Goal: Transaction & Acquisition: Subscribe to service/newsletter

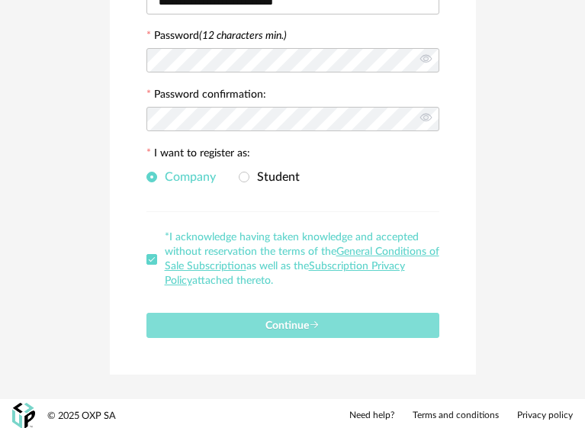
scroll to position [332, 0]
click at [343, 326] on button "Continue" at bounding box center [293, 325] width 293 height 25
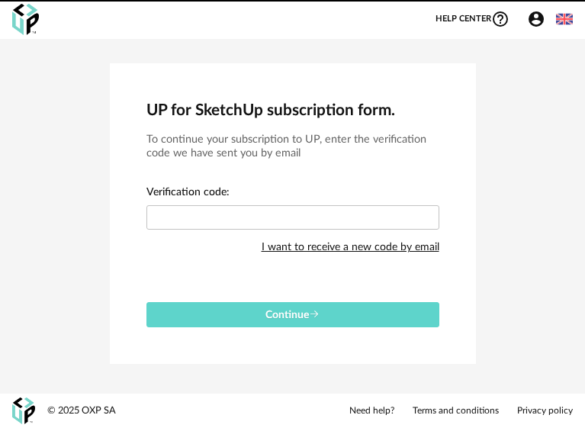
scroll to position [0, 0]
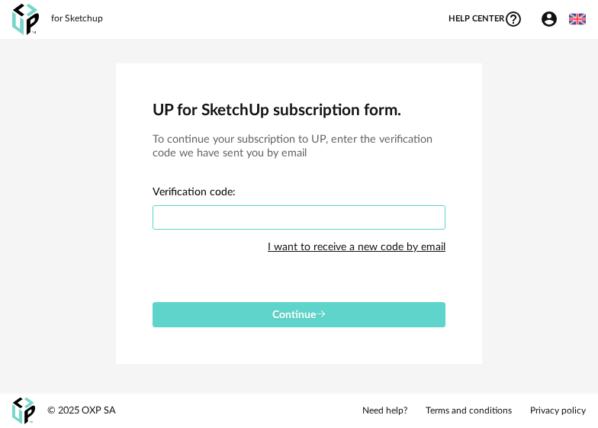
click at [253, 209] on input "text" at bounding box center [299, 217] width 293 height 24
click at [215, 212] on input "text" at bounding box center [299, 217] width 293 height 24
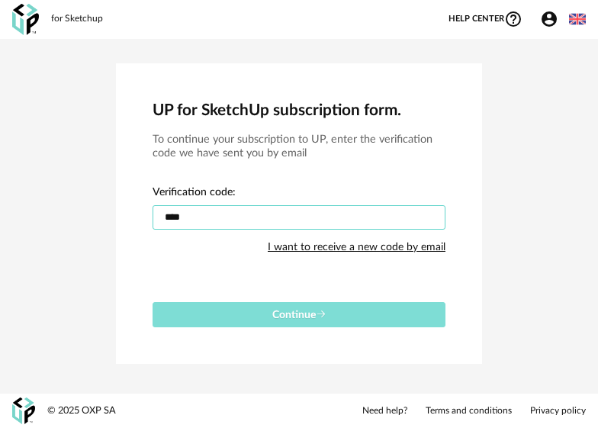
type input "****"
click at [318, 306] on button "Continue" at bounding box center [299, 314] width 293 height 25
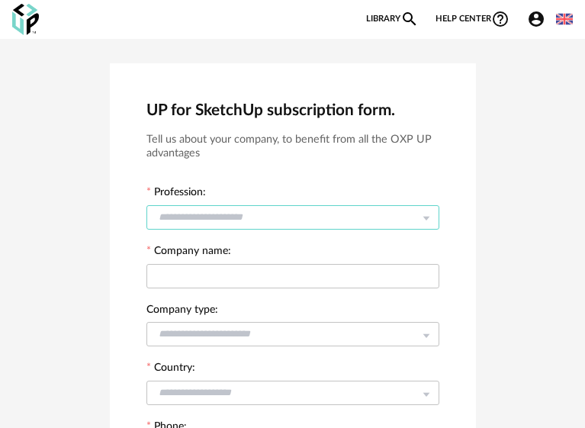
click at [398, 214] on input "text" at bounding box center [293, 217] width 293 height 24
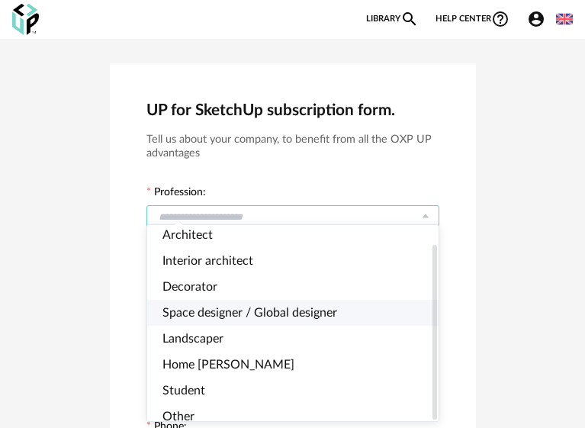
scroll to position [76, 0]
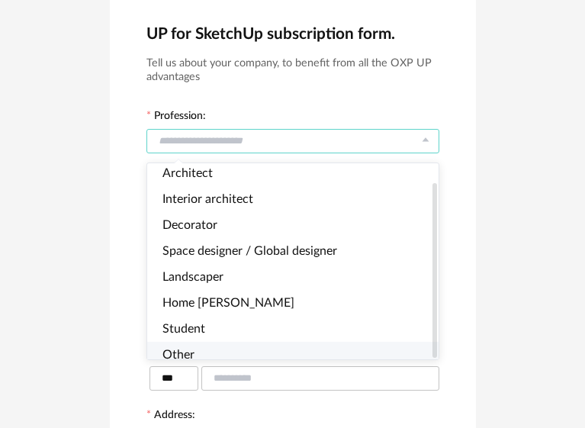
click at [212, 343] on li "Other" at bounding box center [299, 355] width 304 height 26
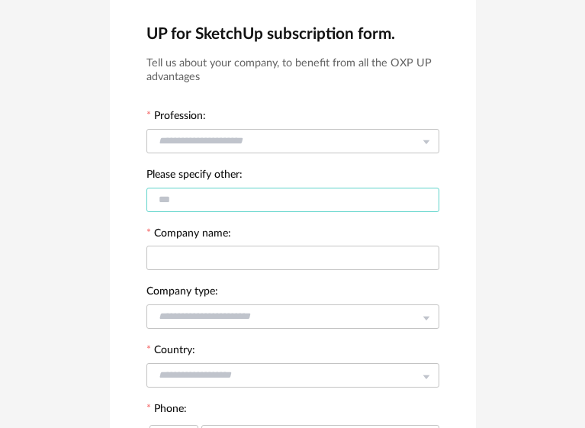
click at [248, 201] on input "text" at bounding box center [293, 200] width 293 height 24
type input "**********"
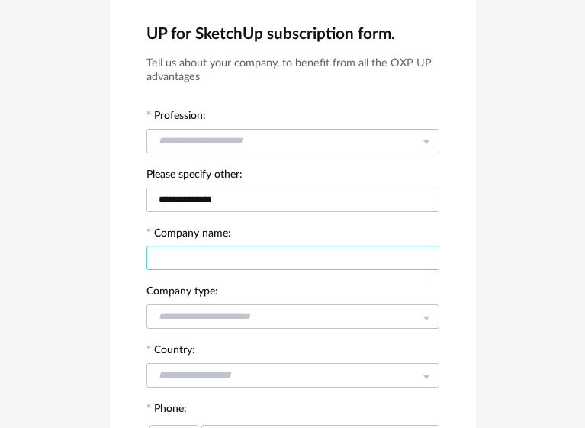
click at [308, 257] on input "text" at bounding box center [293, 258] width 293 height 24
type input "**********"
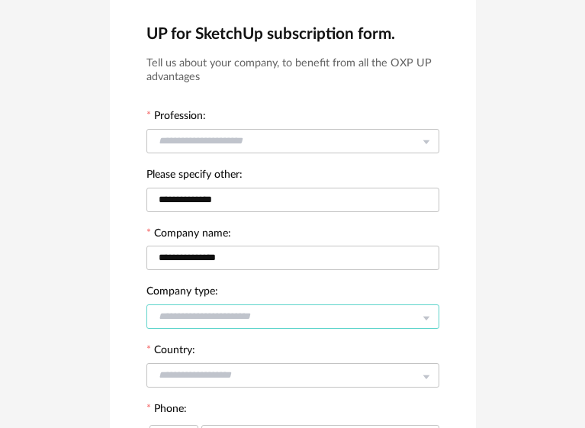
click at [322, 309] on input "text" at bounding box center [293, 316] width 293 height 24
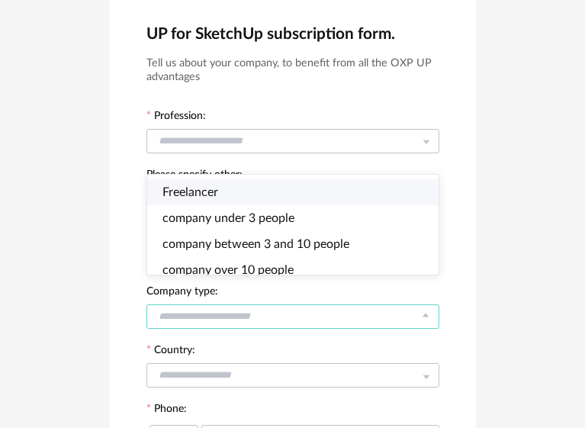
click at [263, 195] on li "Freelancer" at bounding box center [299, 192] width 304 height 26
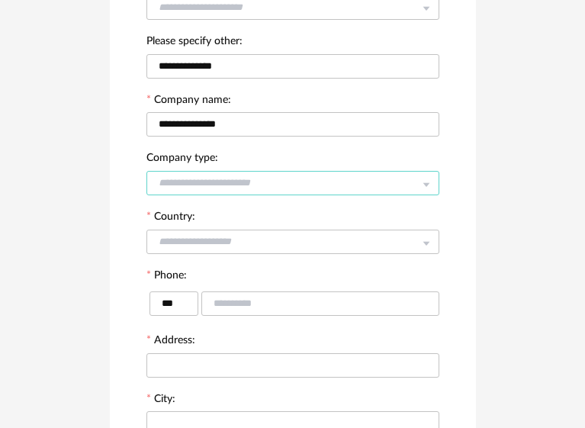
scroll to position [229, 0]
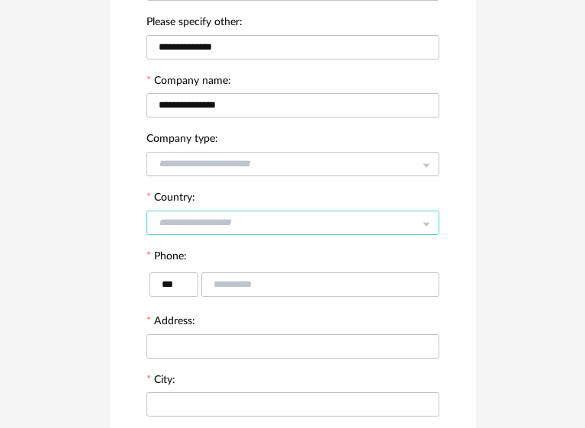
click at [335, 217] on input "text" at bounding box center [293, 223] width 293 height 24
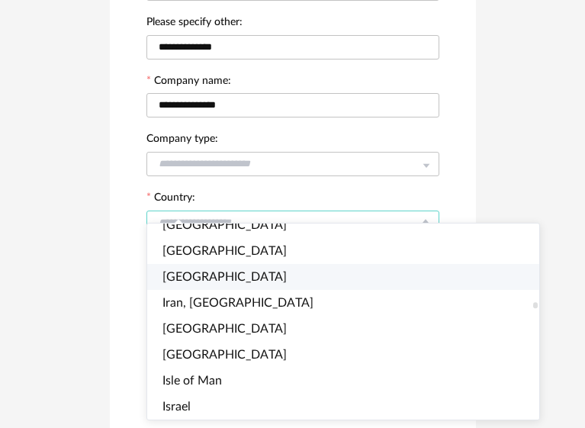
scroll to position [2518, 0]
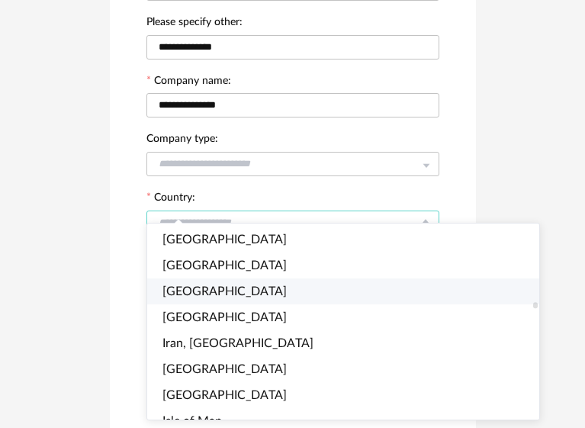
click at [257, 292] on li "India" at bounding box center [349, 292] width 405 height 26
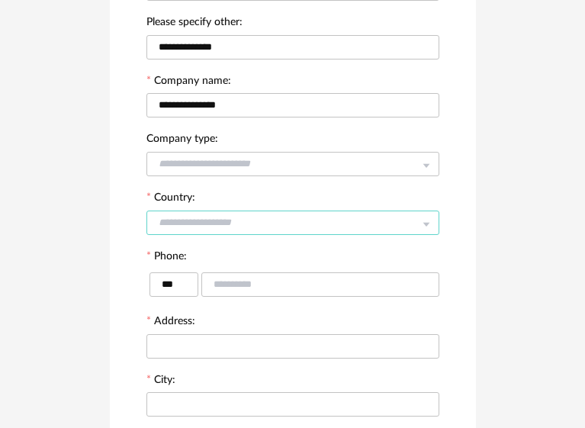
scroll to position [305, 0]
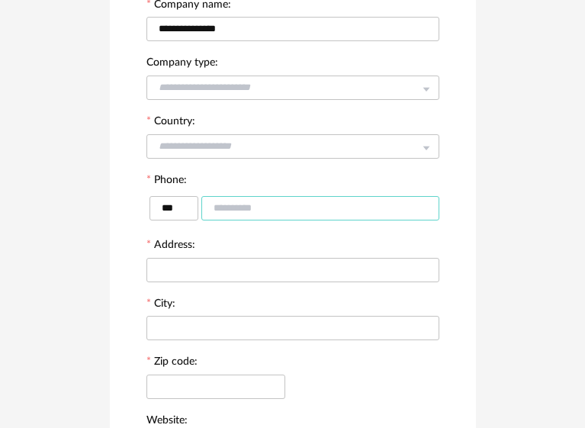
click at [281, 205] on input "text" at bounding box center [320, 208] width 238 height 24
type input "**********"
click at [269, 267] on input "text" at bounding box center [293, 270] width 293 height 24
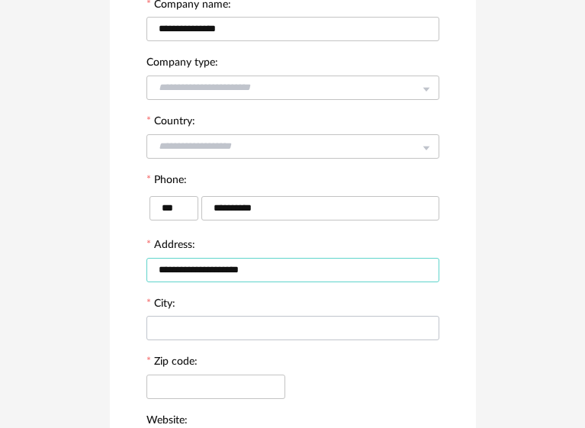
type input "**********"
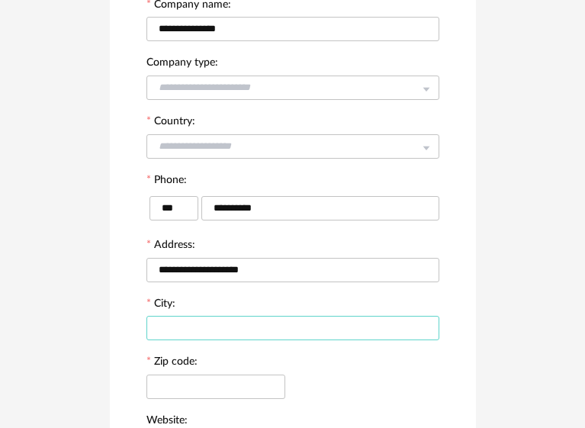
click at [239, 325] on input "text" at bounding box center [293, 328] width 293 height 24
type input "*******"
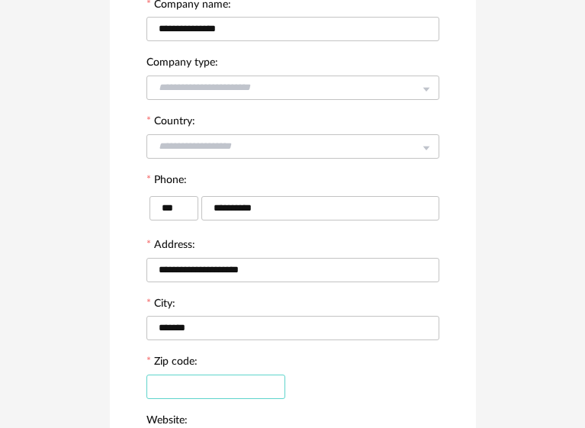
click at [245, 380] on input "text" at bounding box center [216, 387] width 139 height 24
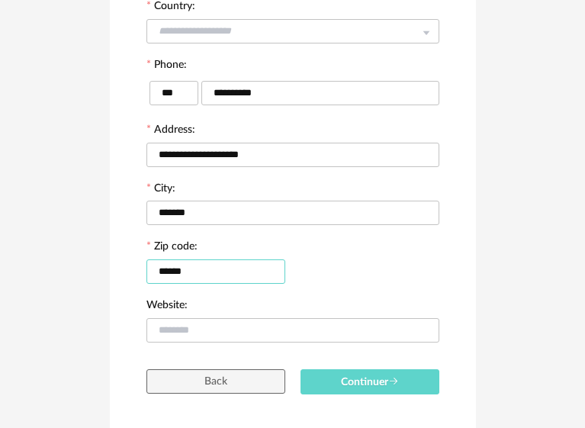
scroll to position [475, 0]
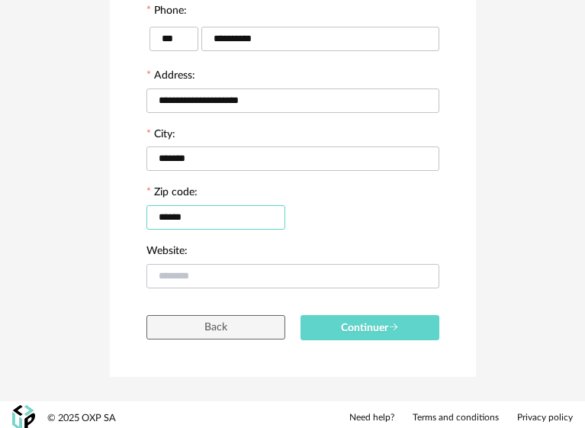
type input "******"
click at [269, 274] on input "text" at bounding box center [293, 276] width 293 height 24
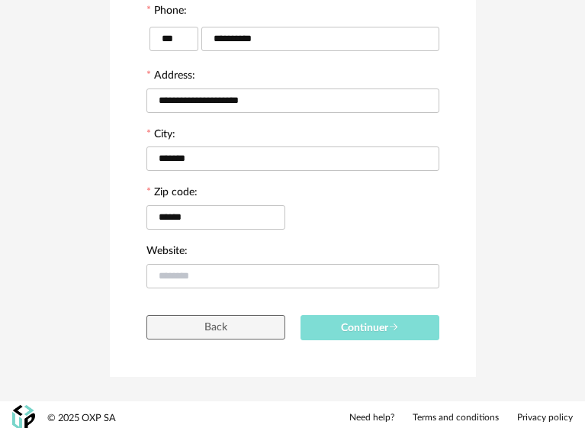
click at [375, 323] on span "Continuer" at bounding box center [370, 328] width 58 height 11
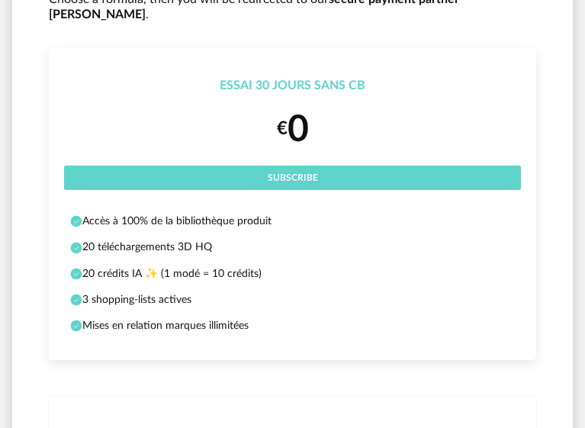
scroll to position [153, 0]
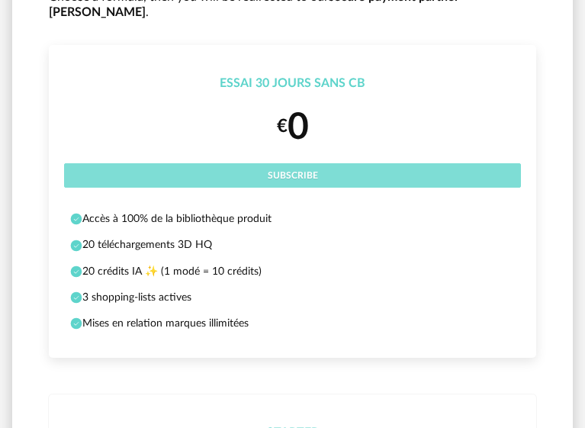
click at [311, 171] on span "Subscribe" at bounding box center [293, 175] width 50 height 9
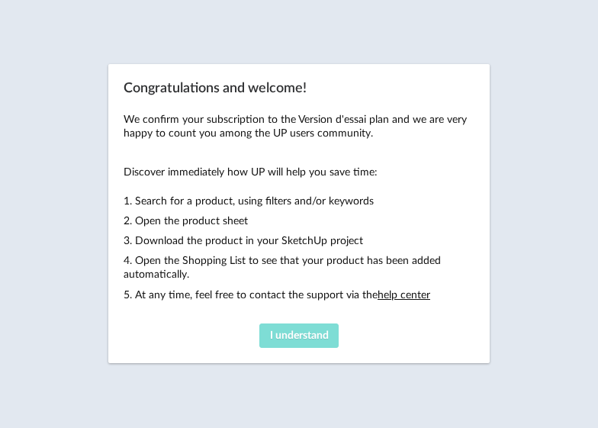
click at [316, 340] on span "I understand" at bounding box center [299, 335] width 59 height 11
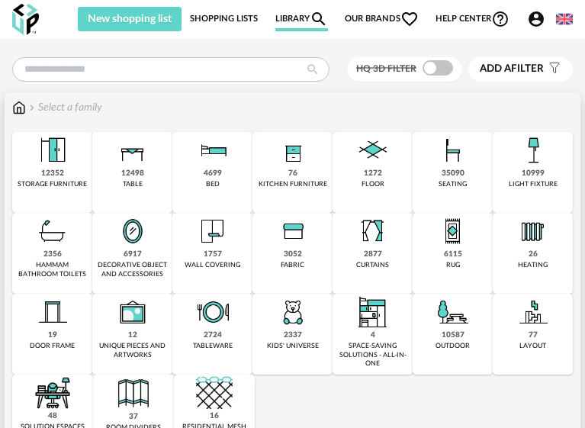
click at [211, 173] on div "4699" at bounding box center [213, 174] width 18 height 10
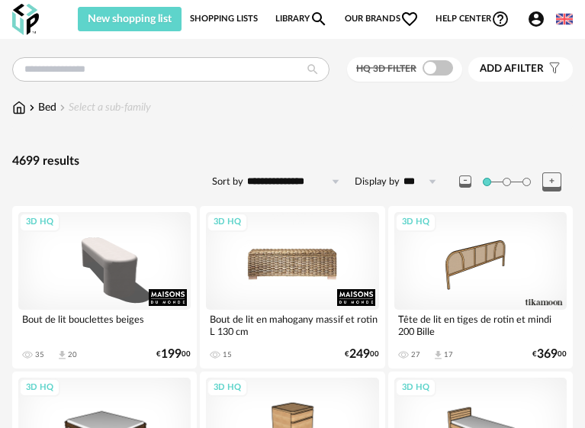
click at [274, 267] on div "3D HQ" at bounding box center [292, 260] width 172 height 97
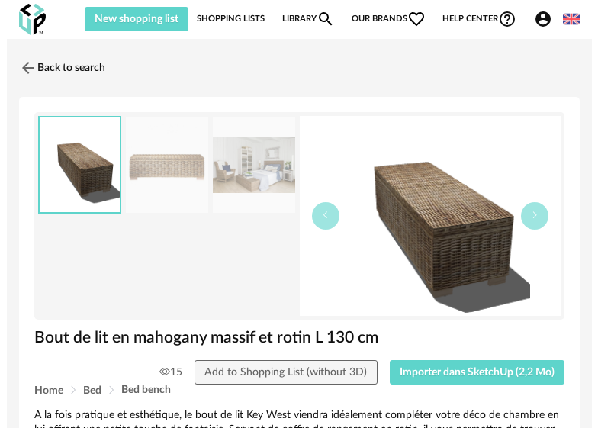
scroll to position [76, 0]
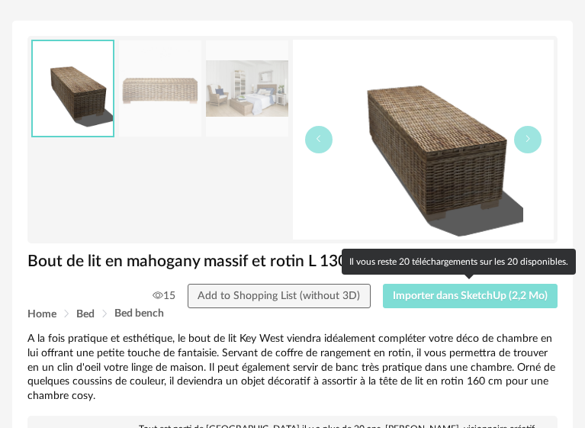
click at [468, 298] on span "Importer dans SketchUp (2,2 Mo)" at bounding box center [470, 296] width 155 height 11
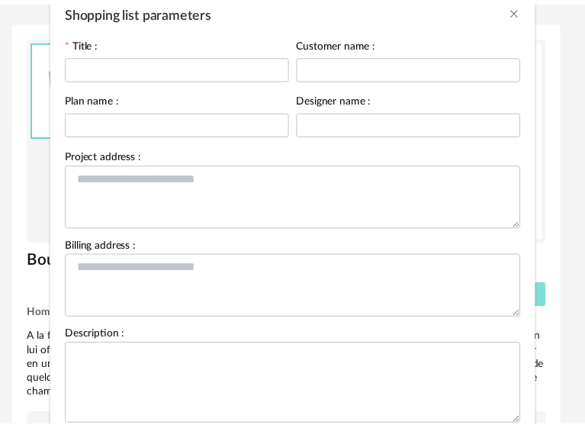
scroll to position [0, 0]
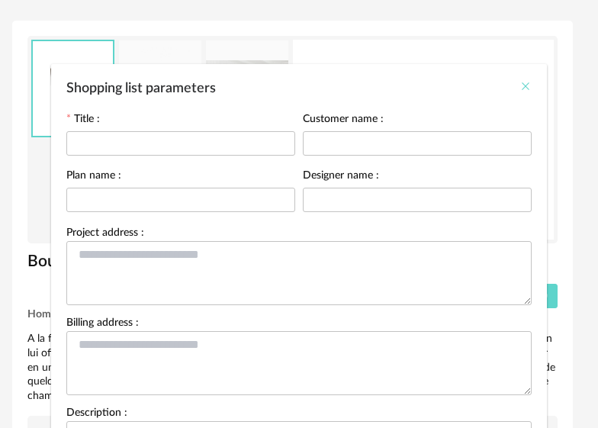
click at [523, 85] on icon "Close" at bounding box center [526, 86] width 12 height 12
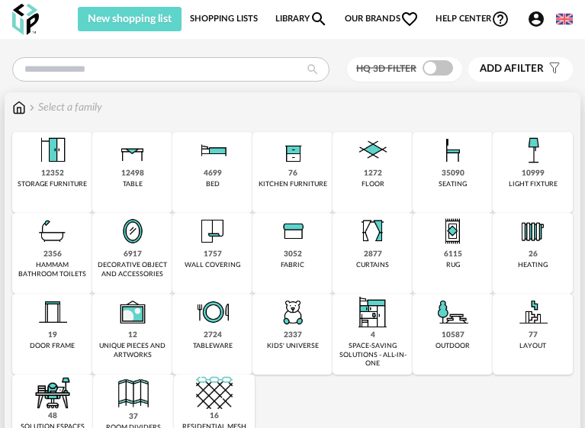
click at [301, 172] on div "76 kitchen furniture" at bounding box center [293, 172] width 80 height 81
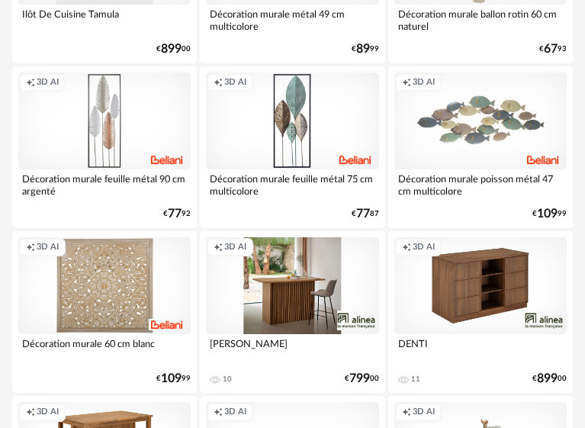
scroll to position [458, 0]
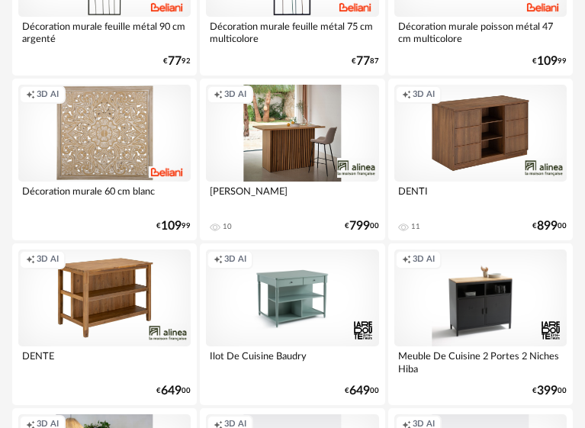
click at [498, 136] on div "Creation icon 3D AI" at bounding box center [481, 133] width 172 height 97
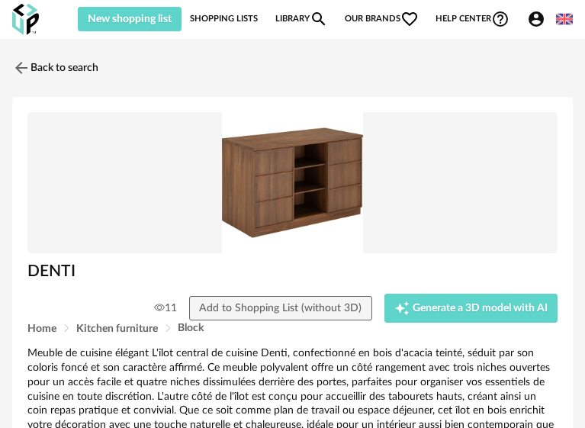
click at [0, 0] on div "for Sketchup" at bounding box center [0, 0] width 0 height 0
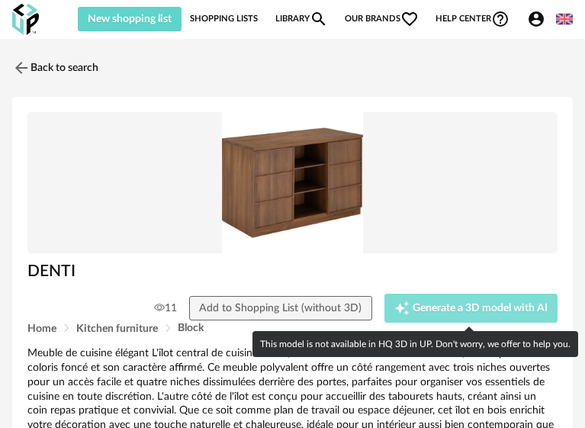
click at [475, 308] on span "Generate a 3D model with AI" at bounding box center [480, 308] width 135 height 11
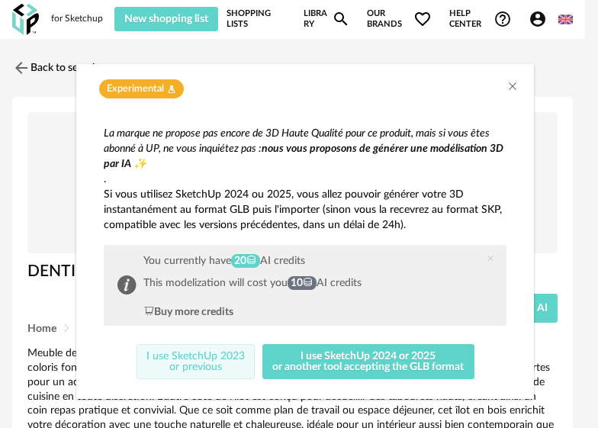
click at [207, 364] on button "I use SketchUp 2023 or previous" at bounding box center [196, 361] width 119 height 35
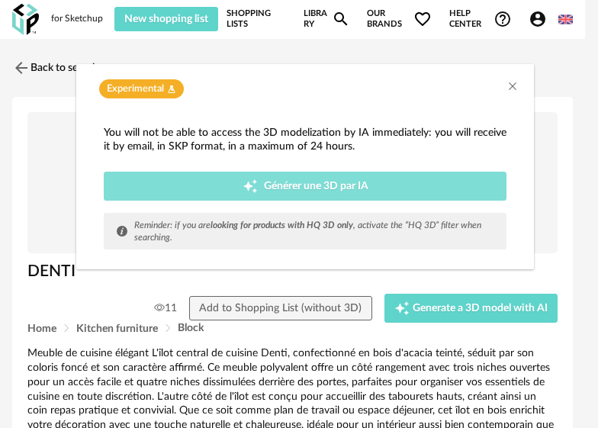
click at [346, 190] on span "Générer une 3D par IA" at bounding box center [316, 186] width 105 height 11
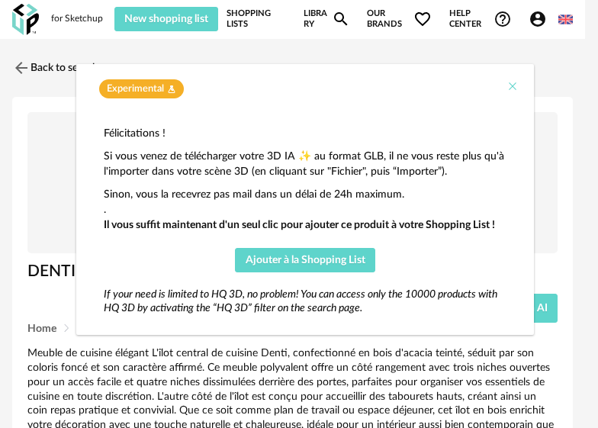
click at [512, 87] on icon "Close" at bounding box center [513, 86] width 12 height 12
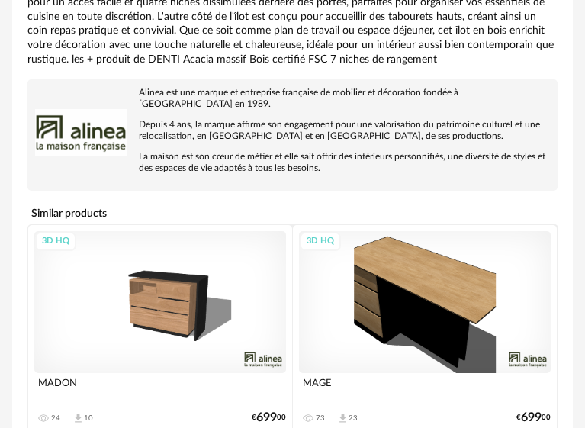
scroll to position [458, 0]
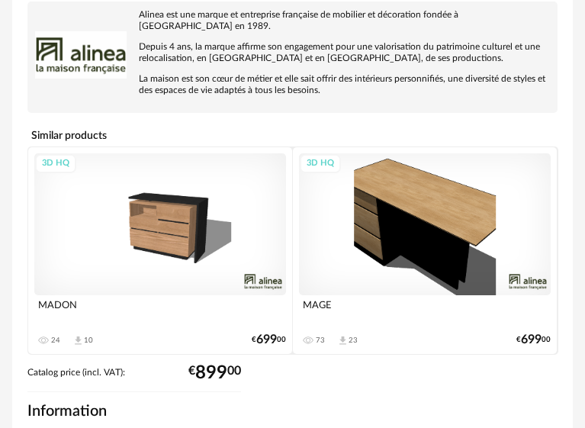
drag, startPoint x: 85, startPoint y: 179, endPoint x: 788, endPoint y: 129, distance: 705.4
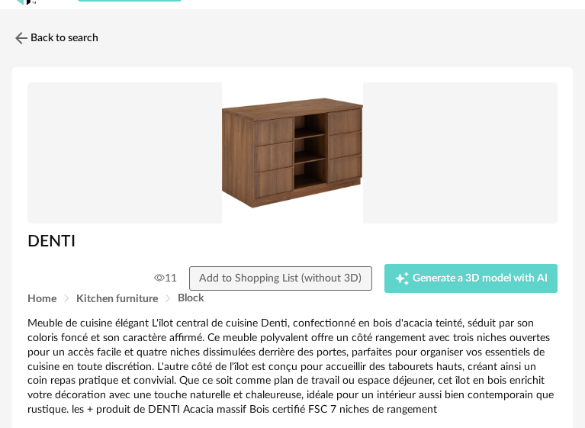
scroll to position [0, 0]
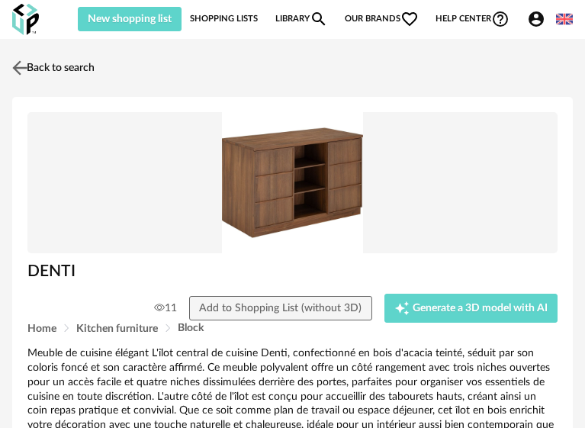
click at [21, 59] on img at bounding box center [20, 67] width 22 height 22
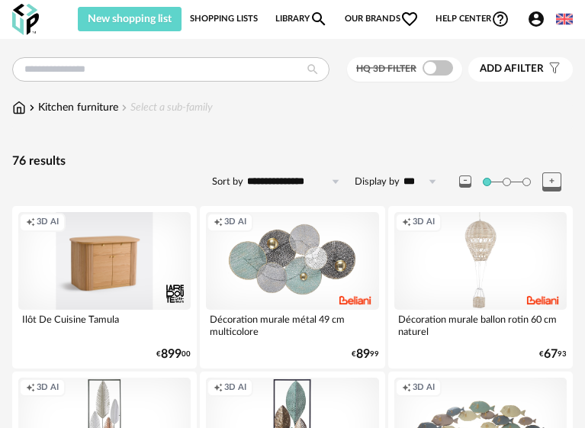
click at [0, 0] on div "for Sketchup" at bounding box center [0, 0] width 0 height 0
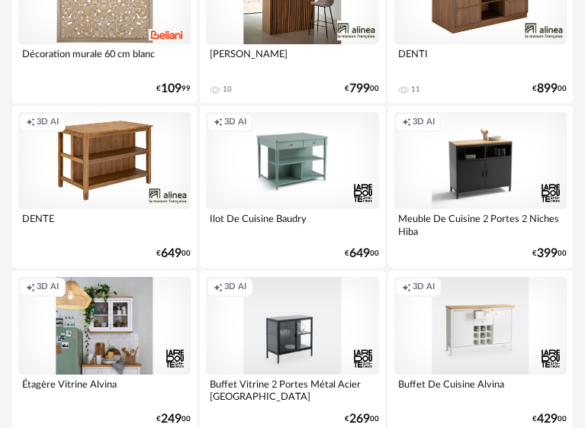
scroll to position [687, 0]
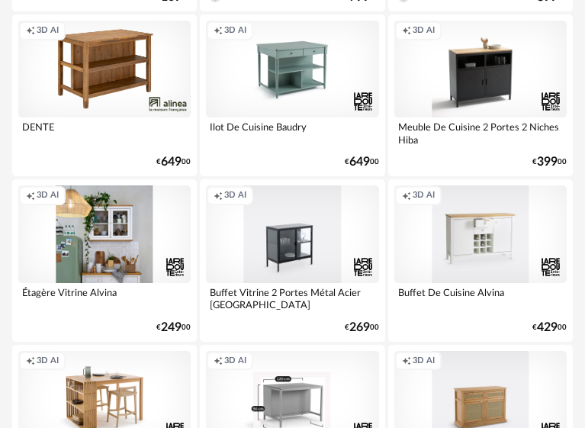
click at [109, 73] on div "Creation icon 3D AI" at bounding box center [104, 69] width 172 height 97
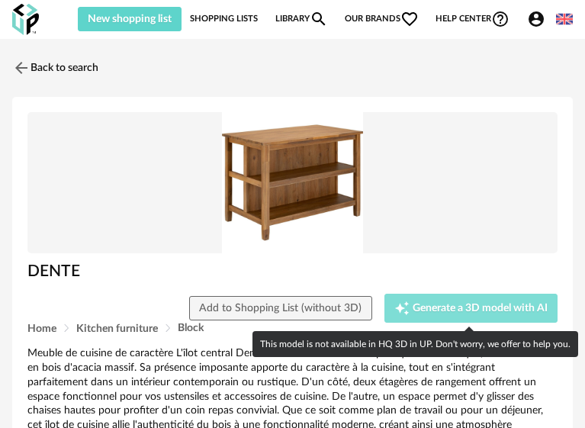
click at [482, 309] on span "Generate a 3D model with AI" at bounding box center [480, 308] width 135 height 11
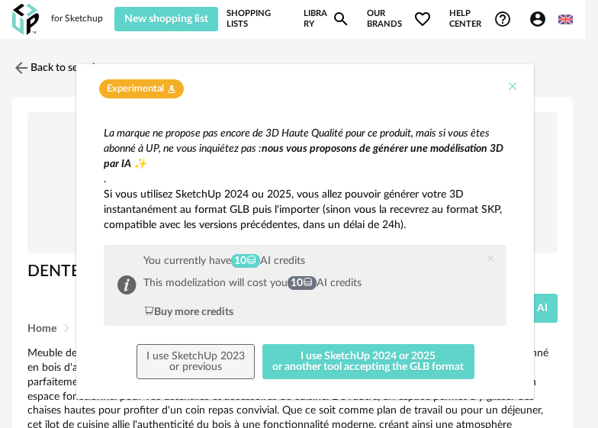
click at [507, 90] on icon "Close" at bounding box center [513, 86] width 12 height 12
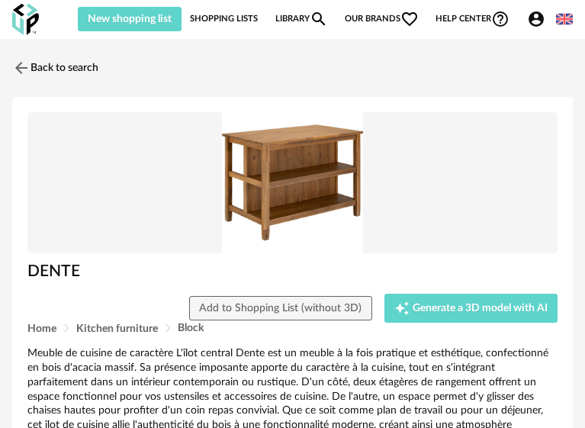
drag, startPoint x: 300, startPoint y: 176, endPoint x: 308, endPoint y: 176, distance: 7.7
click at [301, 176] on img at bounding box center [292, 182] width 530 height 141
click at [308, 153] on img at bounding box center [292, 182] width 530 height 141
click at [314, 175] on img at bounding box center [292, 182] width 530 height 141
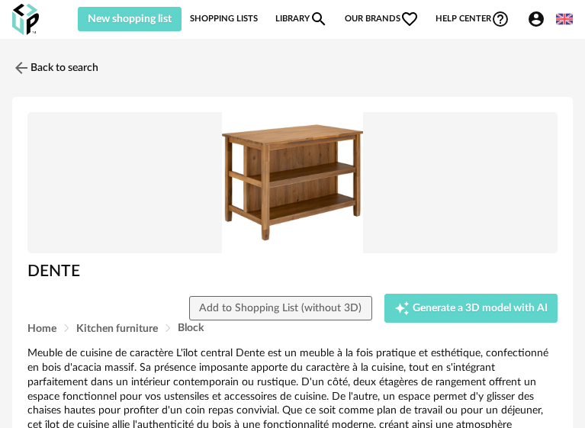
drag, startPoint x: 314, startPoint y: 175, endPoint x: 306, endPoint y: 184, distance: 12.4
click at [306, 184] on img at bounding box center [292, 182] width 530 height 141
click at [306, 176] on img at bounding box center [292, 182] width 530 height 141
click at [33, 72] on link "Back to search" at bounding box center [51, 68] width 86 height 34
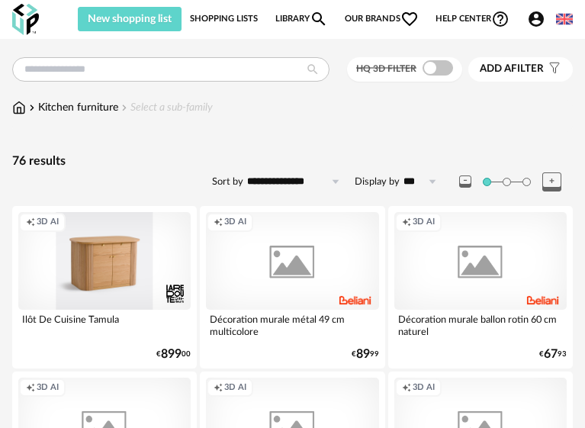
scroll to position [687, 0]
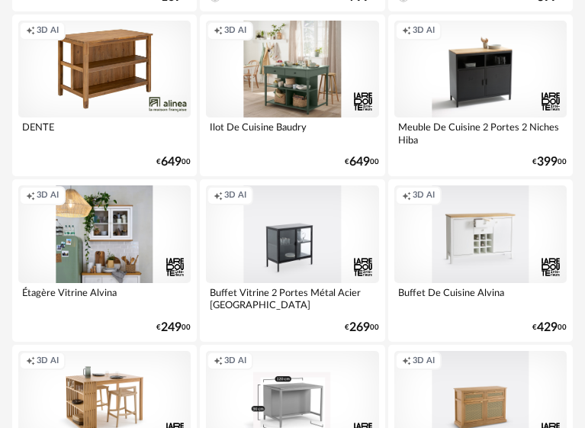
click at [229, 32] on span "3D AI" at bounding box center [235, 30] width 22 height 11
